Goal: Information Seeking & Learning: Learn about a topic

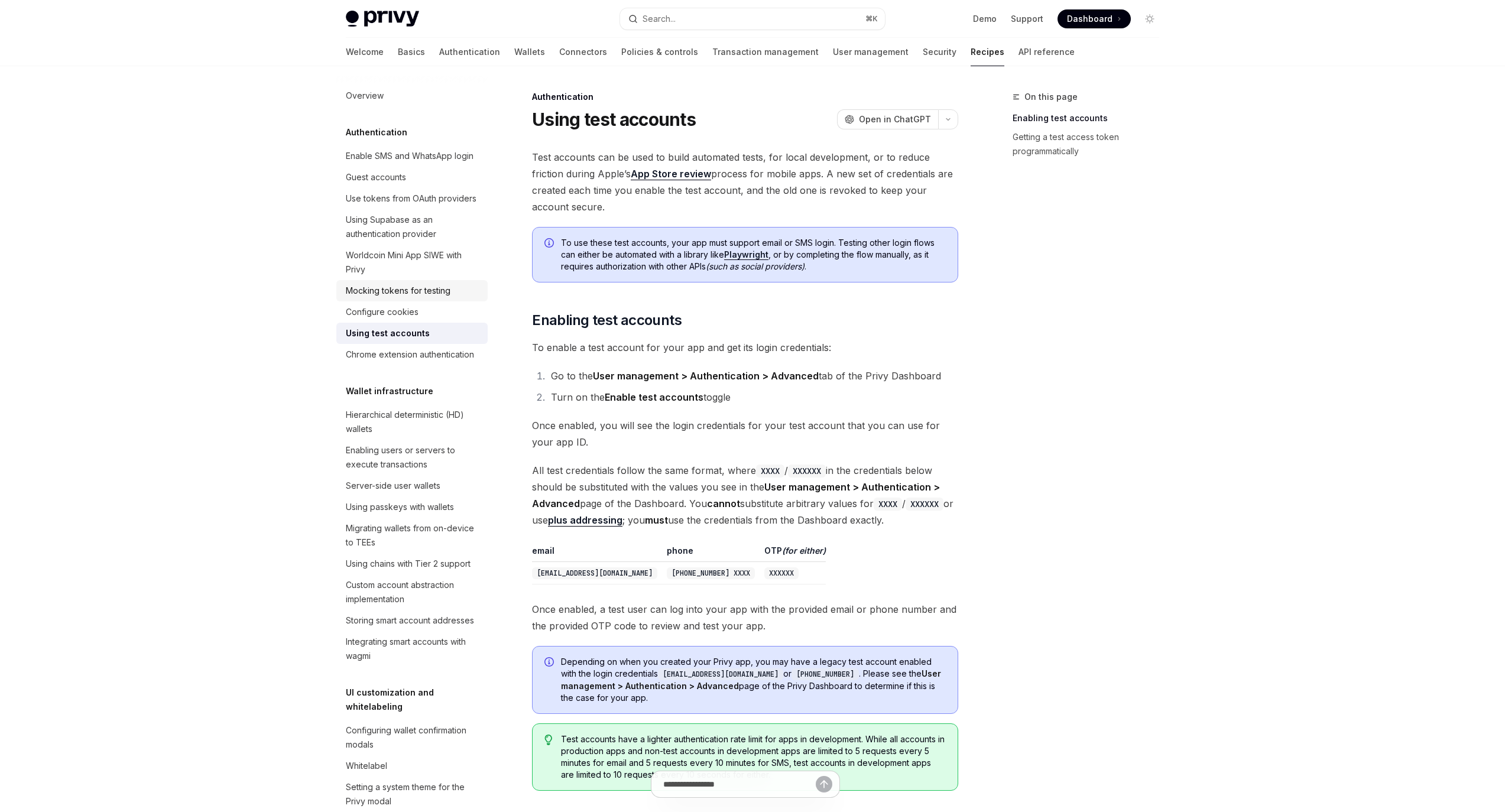
click at [411, 297] on div "Mocking tokens for testing" at bounding box center [398, 290] width 104 height 14
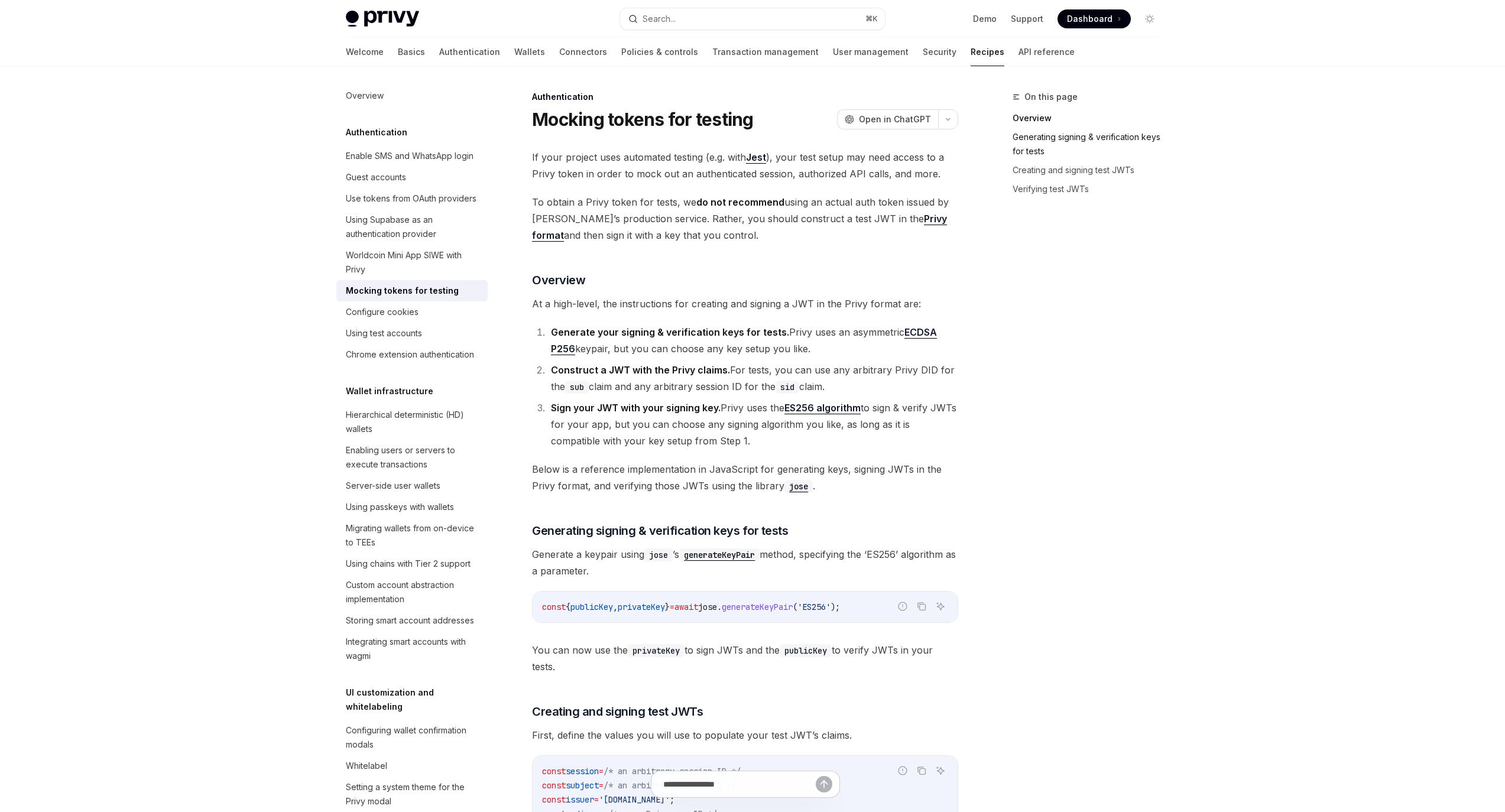
click at [1112, 136] on link "Generating signing & verification keys for tests" at bounding box center [1091, 145] width 156 height 33
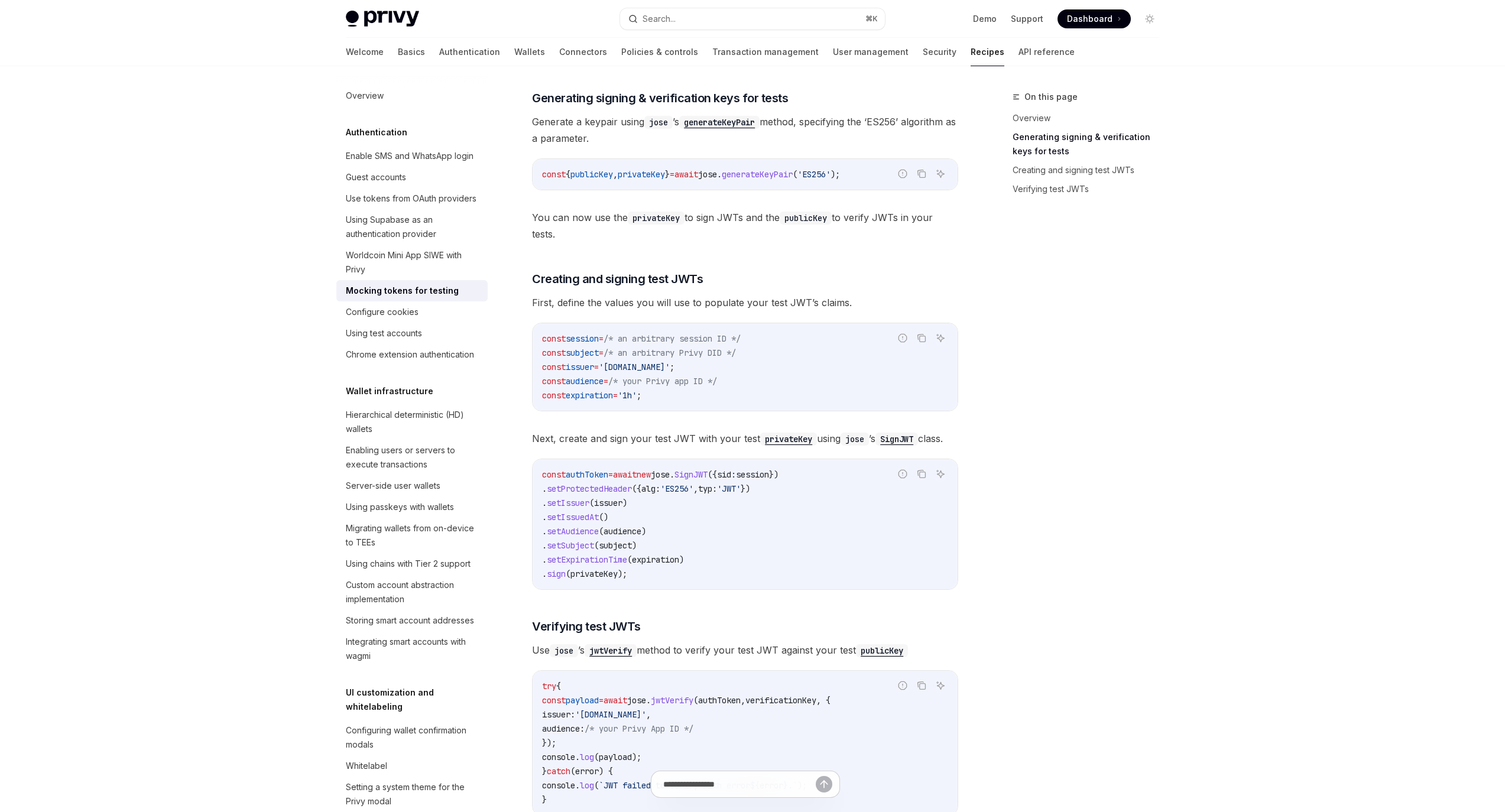
scroll to position [7, 0]
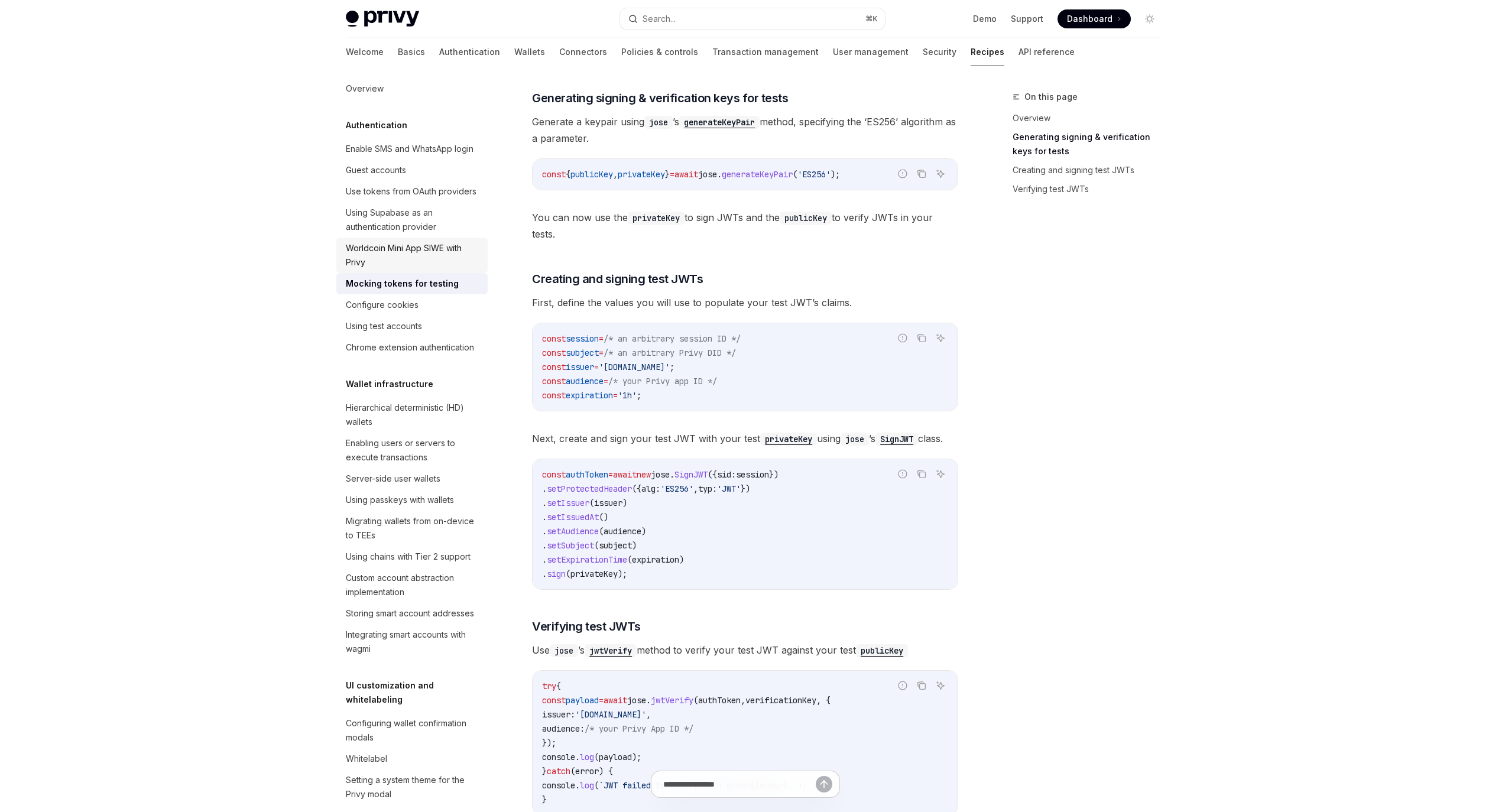
click at [410, 270] on div "Worldcoin Mini App SIWE with Privy" at bounding box center [413, 256] width 135 height 28
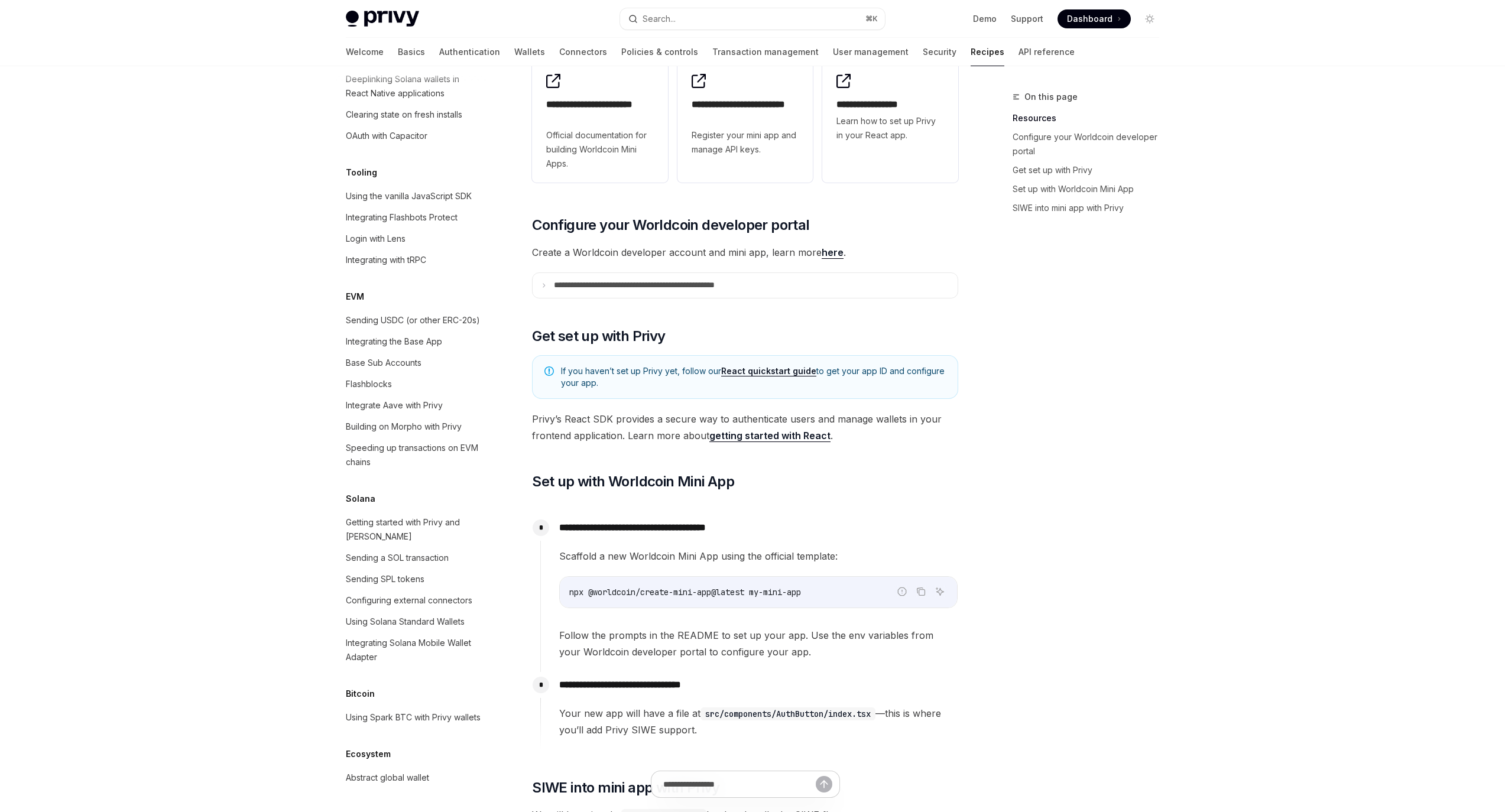
scroll to position [1600, 0]
click at [401, 515] on div "Getting started with Privy and [PERSON_NAME]" at bounding box center [413, 530] width 135 height 28
type textarea "*"
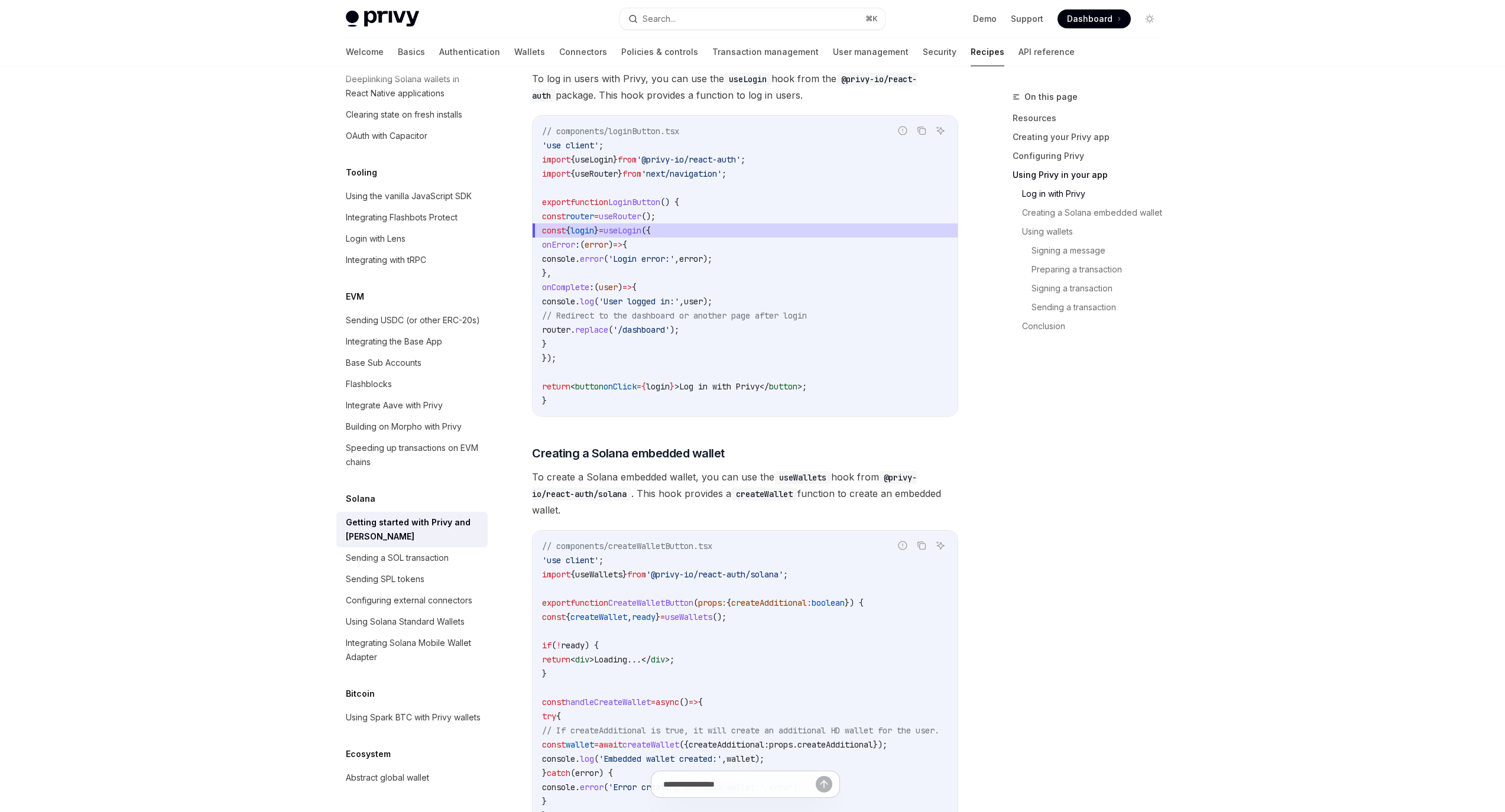
scroll to position [1520, 0]
